Goal: Information Seeking & Learning: Find specific fact

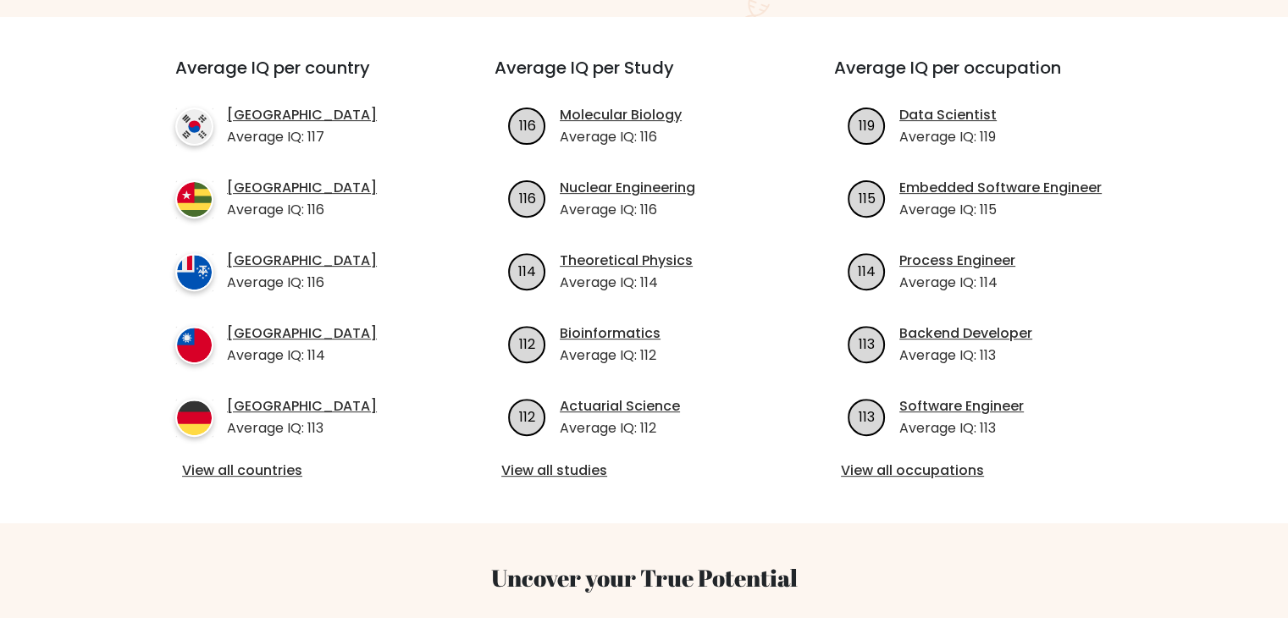
scroll to position [593, 0]
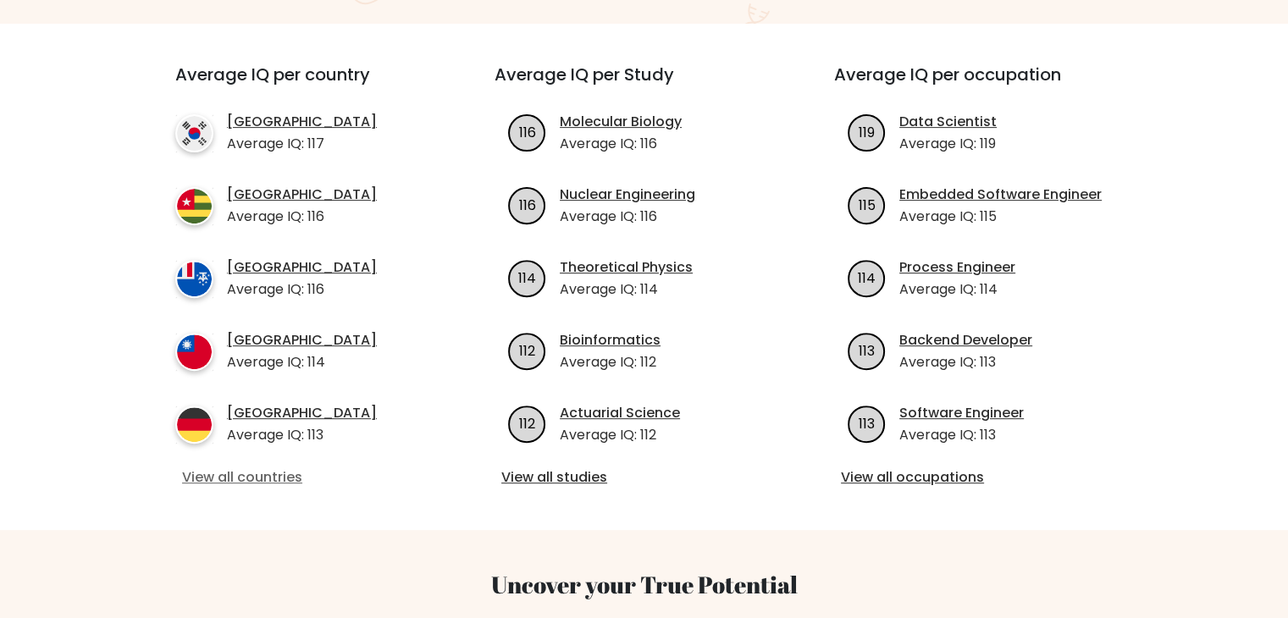
click at [237, 467] on link "View all countries" at bounding box center [304, 477] width 245 height 20
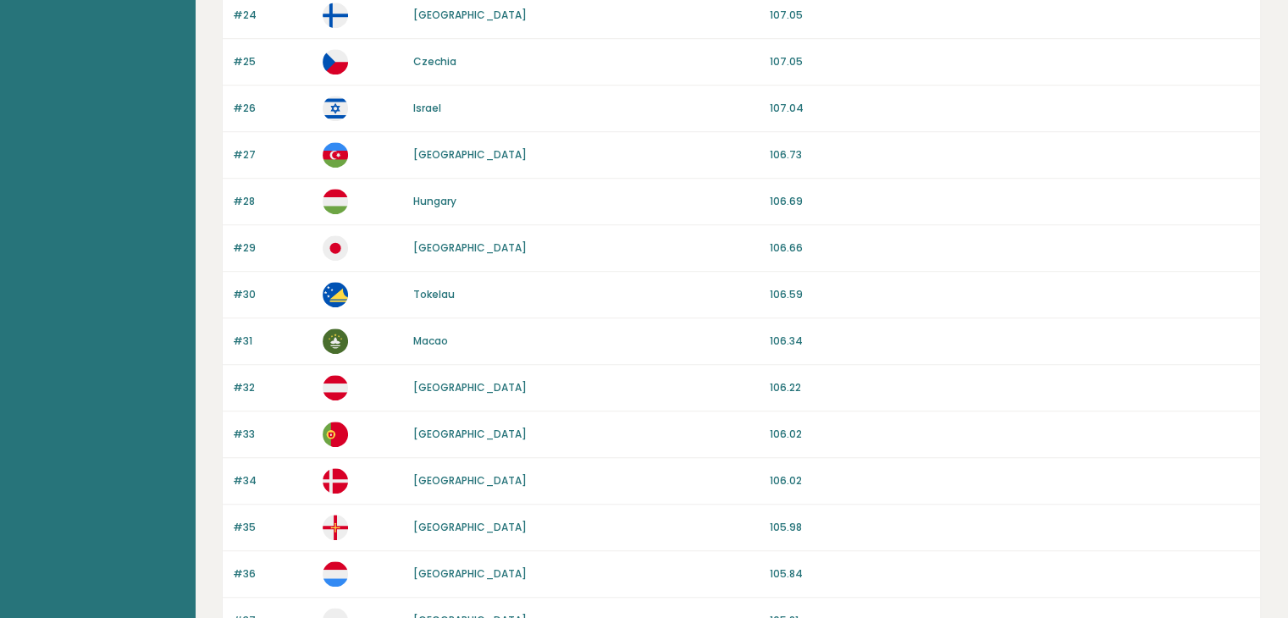
scroll to position [1574, 0]
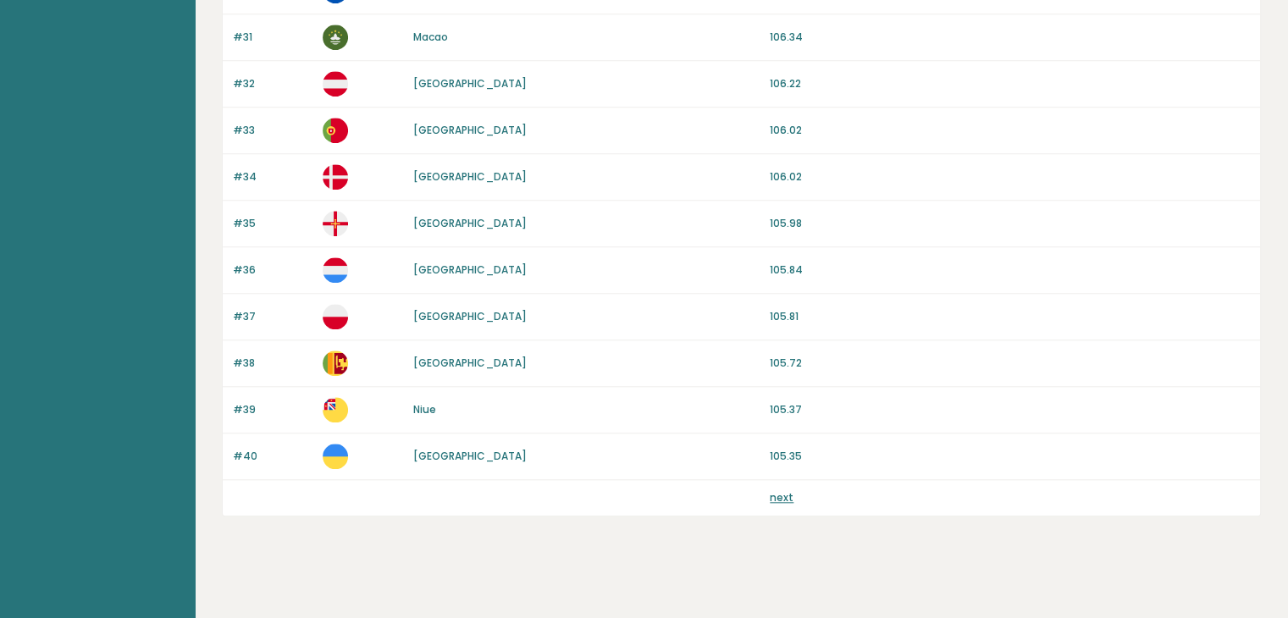
click at [787, 490] on link "next" at bounding box center [782, 497] width 24 height 14
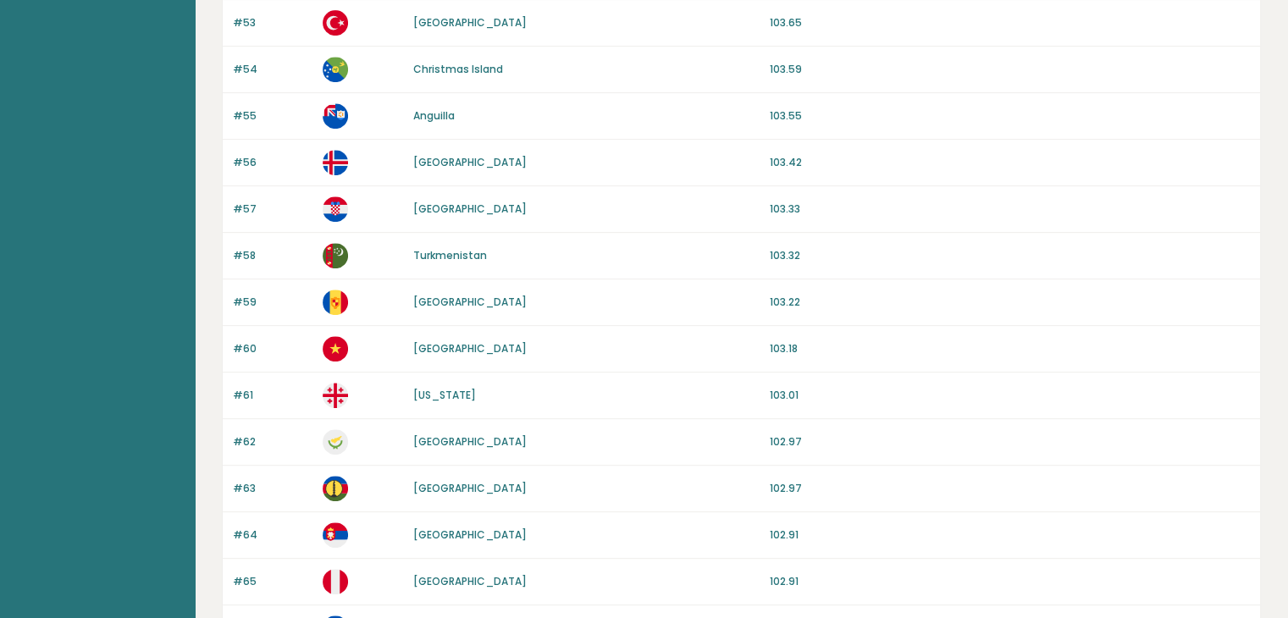
scroll to position [847, 0]
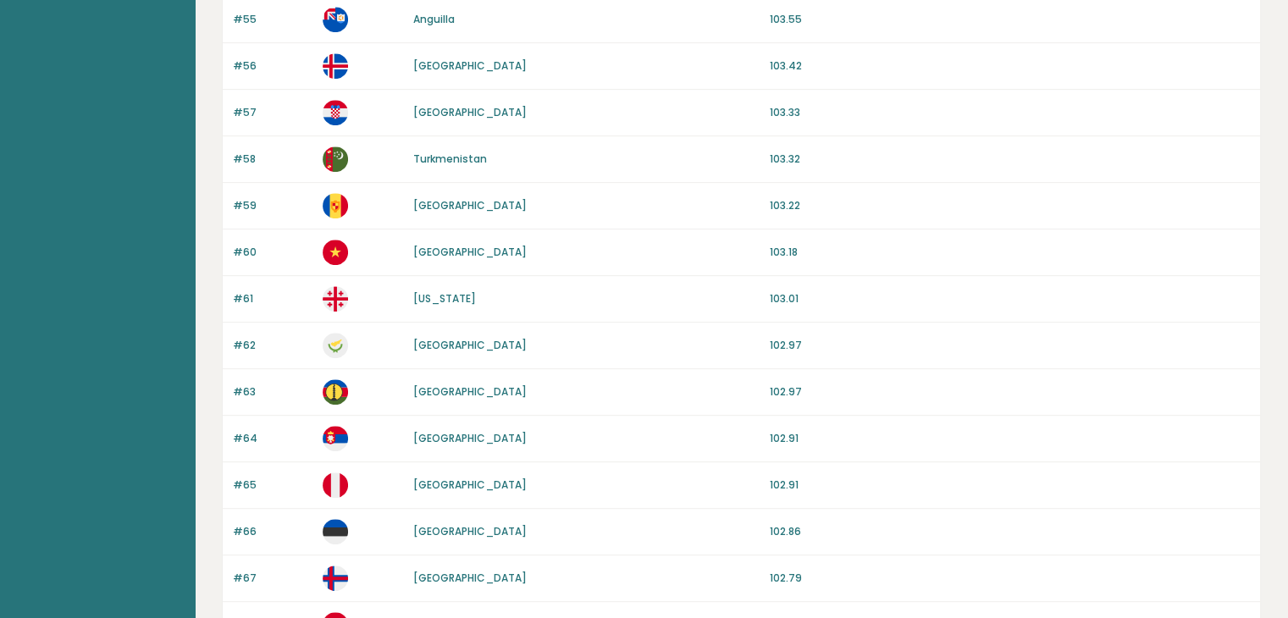
click at [428, 484] on link "Peru" at bounding box center [469, 485] width 113 height 14
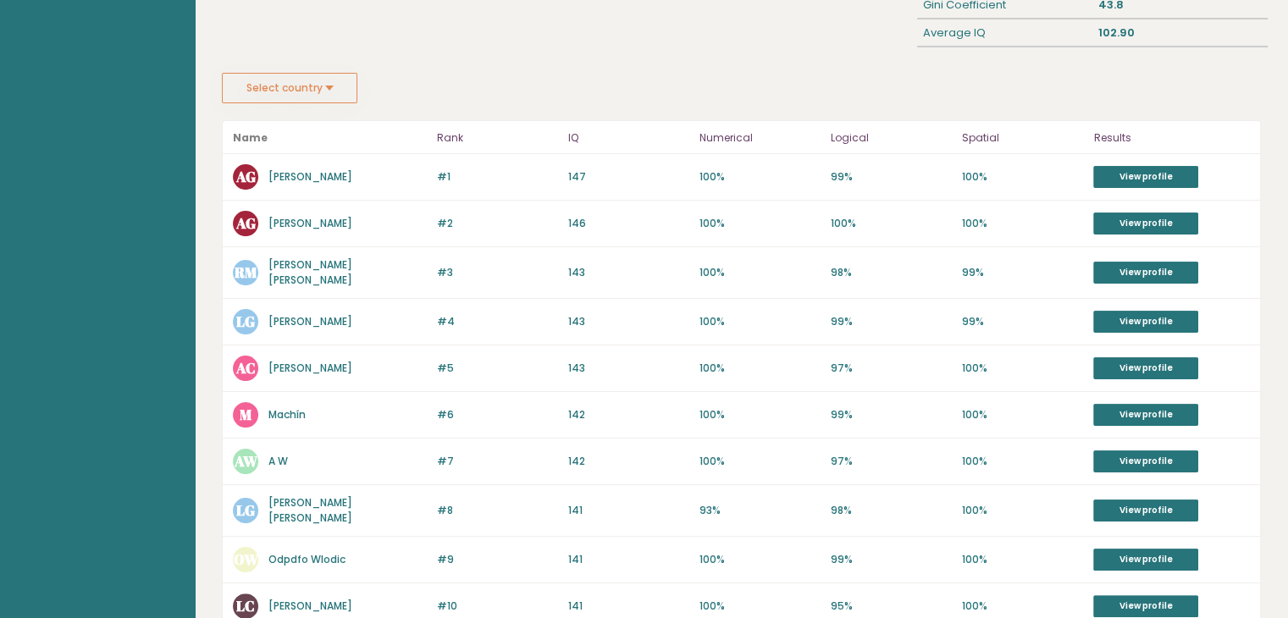
scroll to position [339, 0]
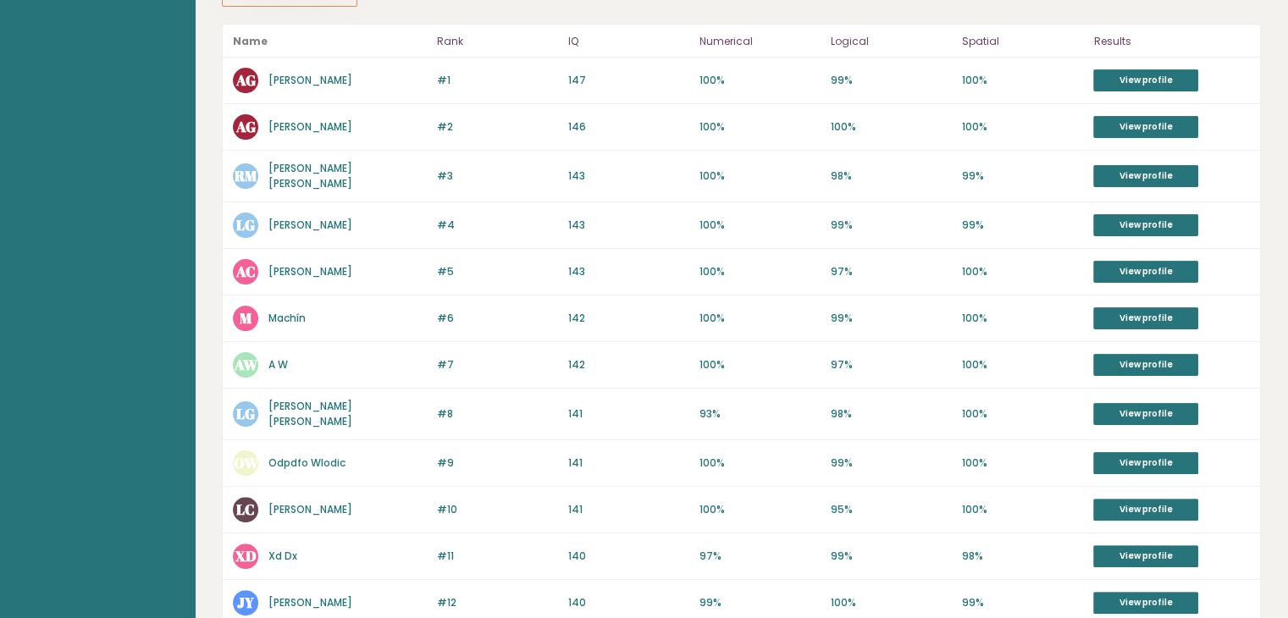
click at [285, 311] on link "Machín" at bounding box center [286, 318] width 37 height 14
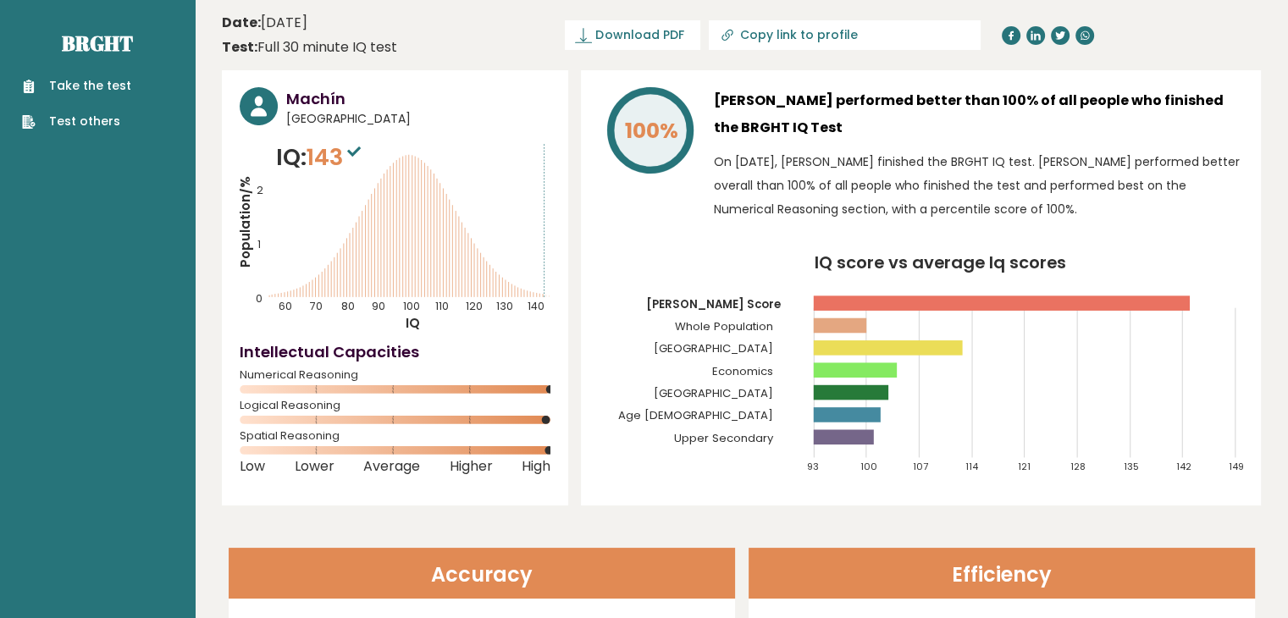
drag, startPoint x: 1128, startPoint y: 1, endPoint x: 833, endPoint y: 84, distance: 306.1
click at [833, 84] on div "100% [PERSON_NAME] performed better than 100% of all people who finished the BR…" at bounding box center [921, 287] width 680 height 435
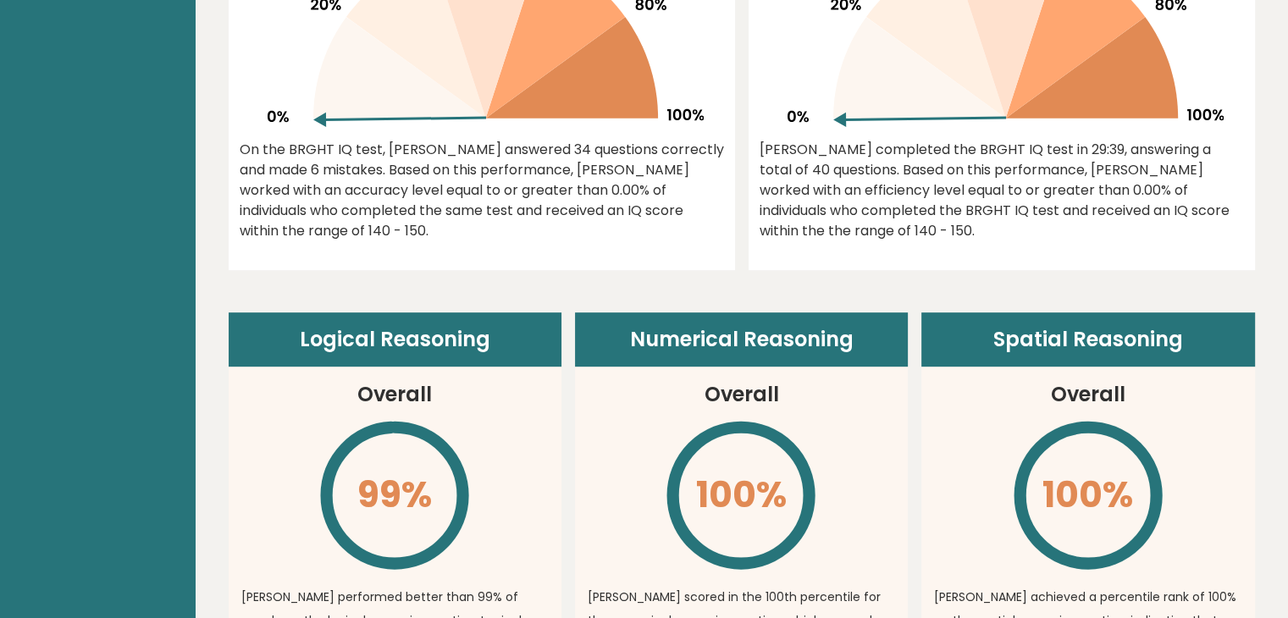
scroll to position [847, 0]
